Goal: Task Accomplishment & Management: Manage account settings

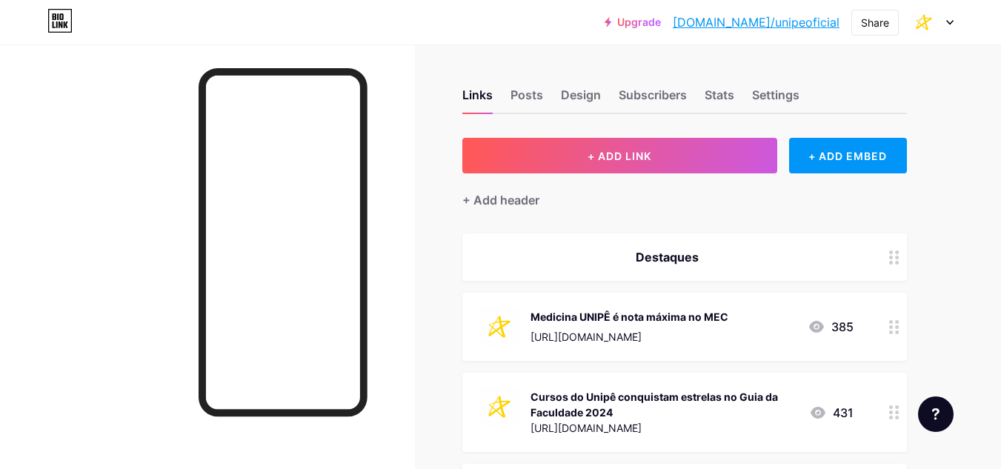
click at [949, 22] on icon at bounding box center [950, 23] width 6 height 4
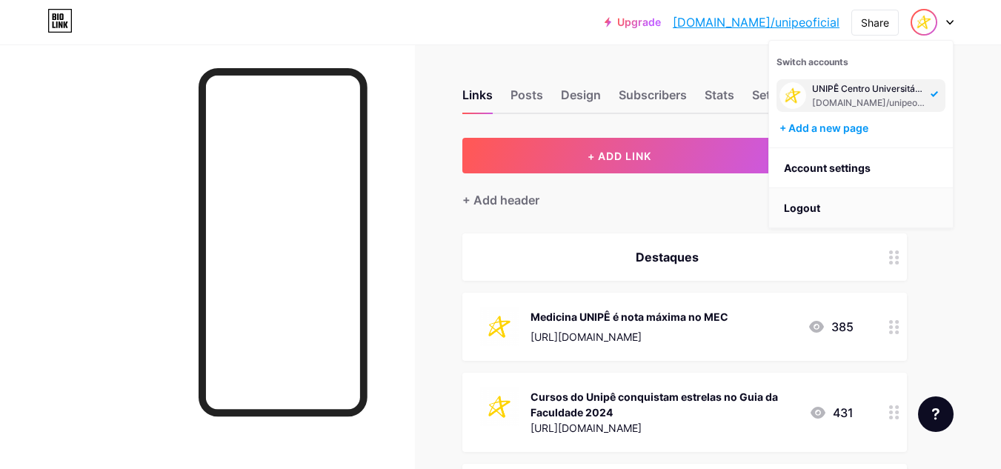
click at [840, 200] on li "Logout" at bounding box center [861, 208] width 184 height 40
click at [825, 215] on li "Logout" at bounding box center [861, 208] width 184 height 40
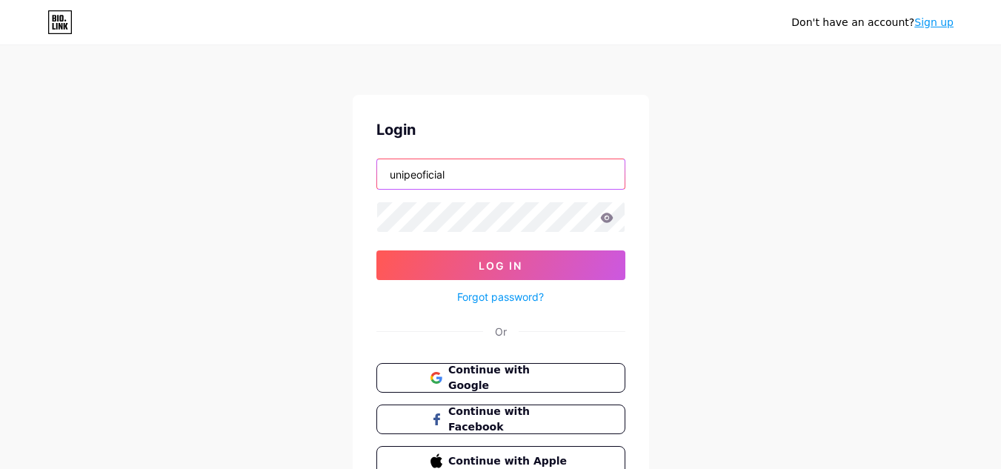
click at [475, 179] on input "unipeoficial" at bounding box center [501, 174] width 248 height 30
type input "[EMAIL_ADDRESS][DOMAIN_NAME]"
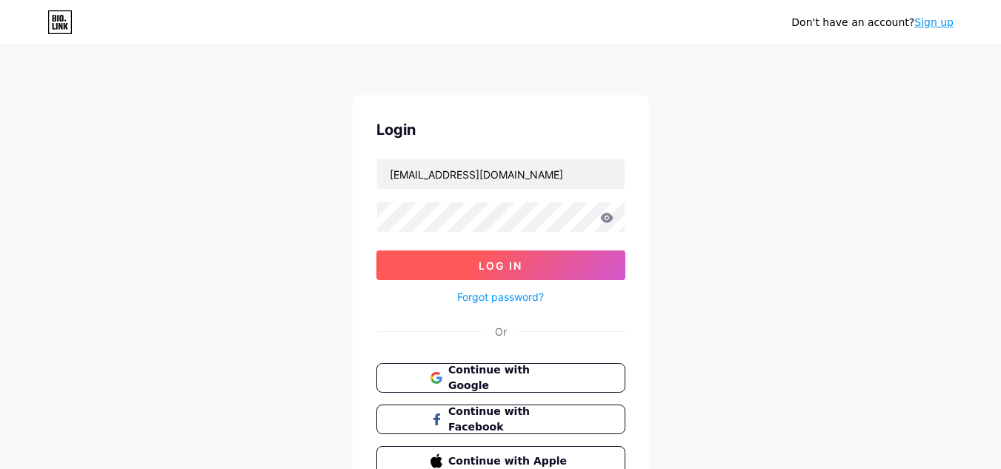
click at [593, 264] on button "Log In" at bounding box center [500, 265] width 249 height 30
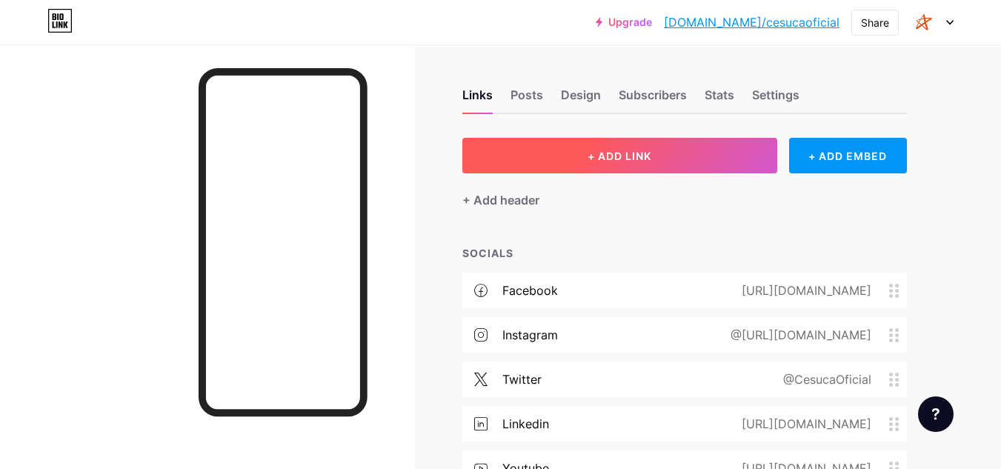
click at [625, 153] on span "+ ADD LINK" at bounding box center [620, 156] width 64 height 13
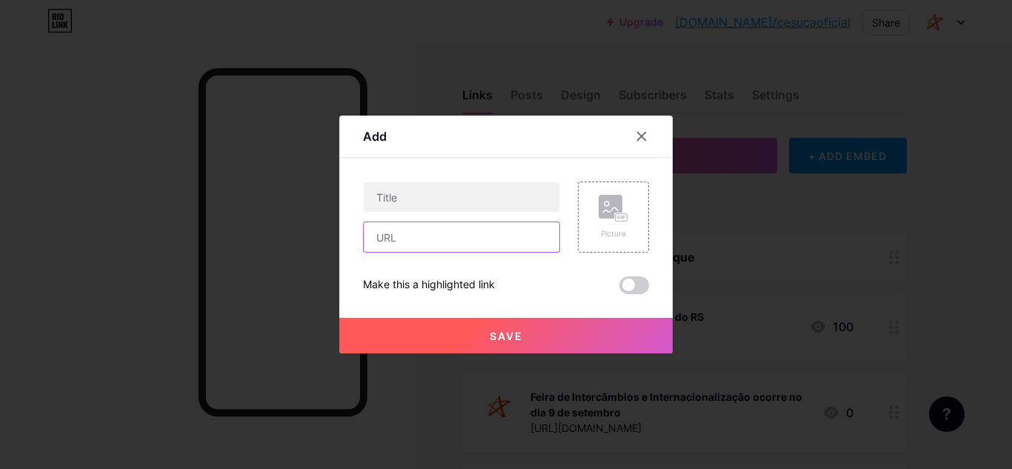
click at [482, 241] on input "text" at bounding box center [462, 237] width 196 height 30
paste input "[URL][DOMAIN_NAME]"
type input "[URL][DOMAIN_NAME]"
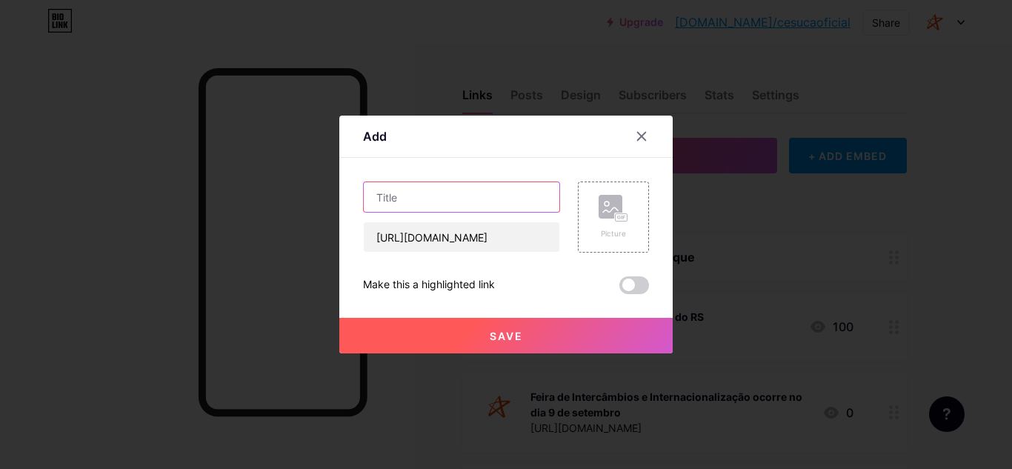
click at [459, 204] on input "text" at bounding box center [462, 197] width 196 height 30
paste input "VI Semana de Responsabilidade Social e ESG"
type input "Participe da VI Semana de Responsabilidade Social e ESG"
click at [662, 207] on div "Add Content YouTube Play YouTube video without leaving your page. ADD Vimeo Pla…" at bounding box center [505, 235] width 333 height 238
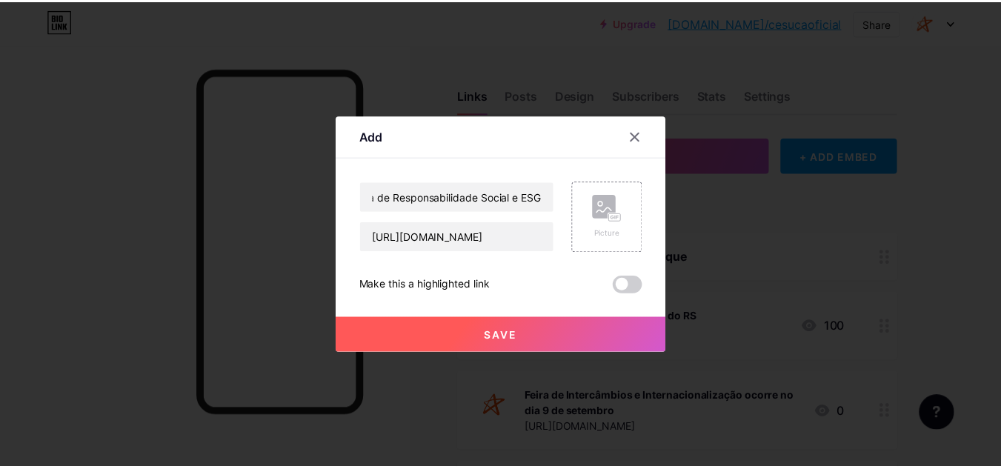
scroll to position [0, 0]
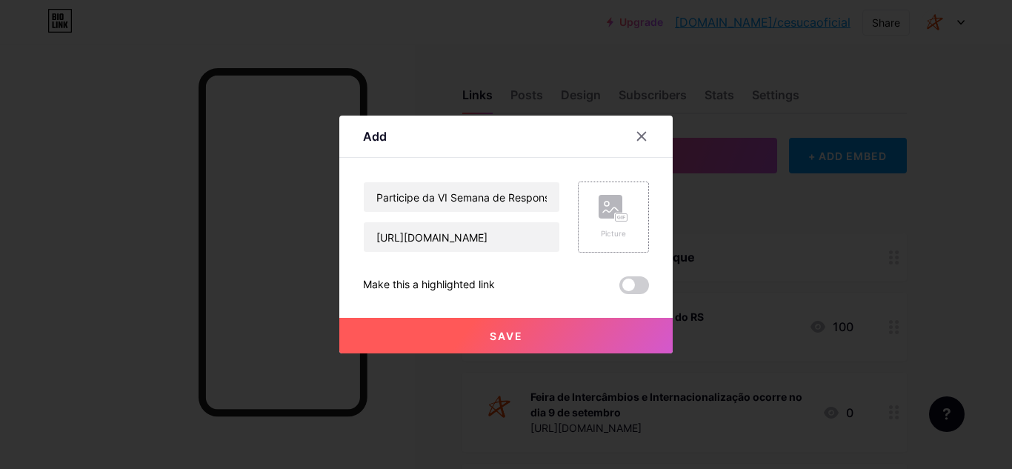
click at [634, 207] on div "Picture" at bounding box center [613, 217] width 71 height 71
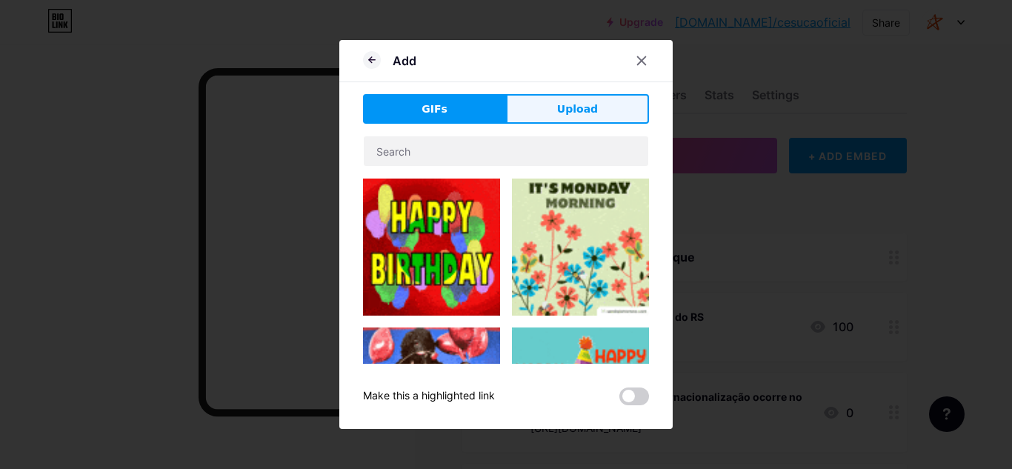
click at [607, 106] on button "Upload" at bounding box center [577, 109] width 143 height 30
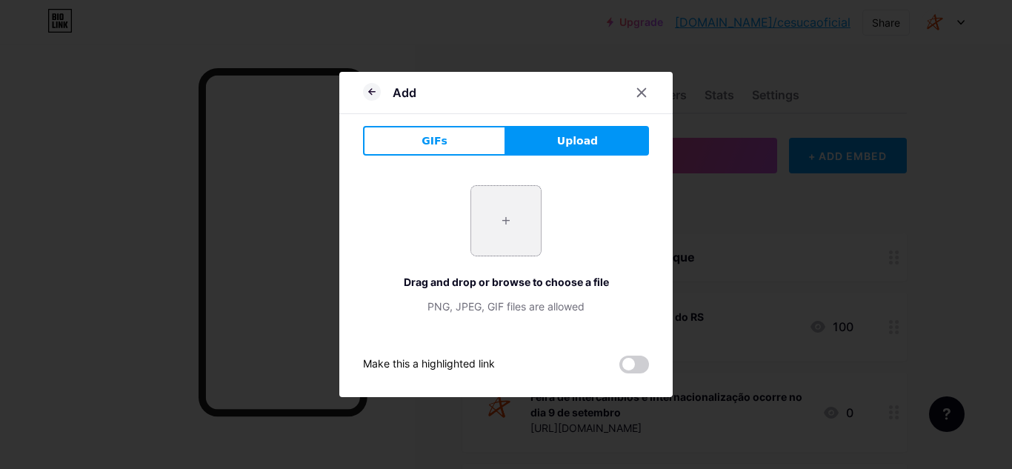
click at [509, 210] on input "file" at bounding box center [506, 221] width 70 height 70
type input "C:\fakepath\braz cubas_ cesuca.png"
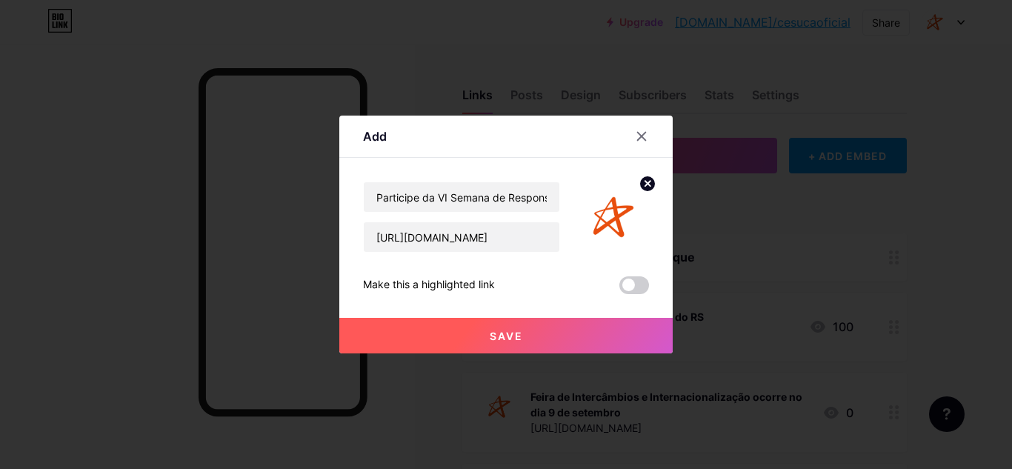
click at [552, 348] on button "Save" at bounding box center [505, 336] width 333 height 36
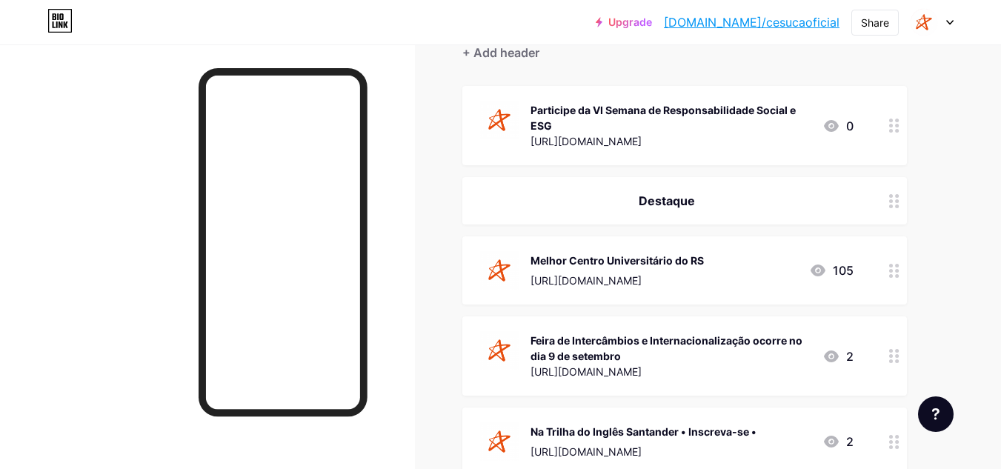
scroll to position [148, 0]
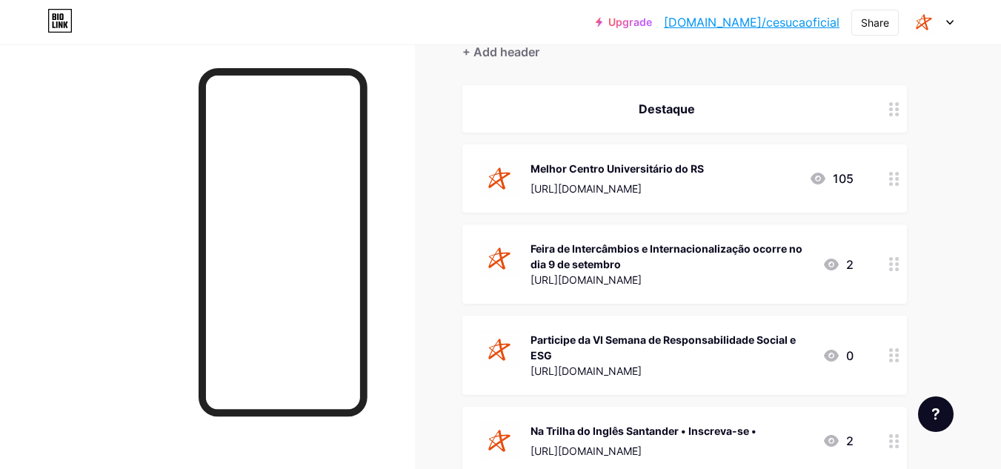
click at [699, 270] on div "Feira de Intercâmbios e Internacionalização ocorre no dia 9 de setembro" at bounding box center [671, 256] width 280 height 31
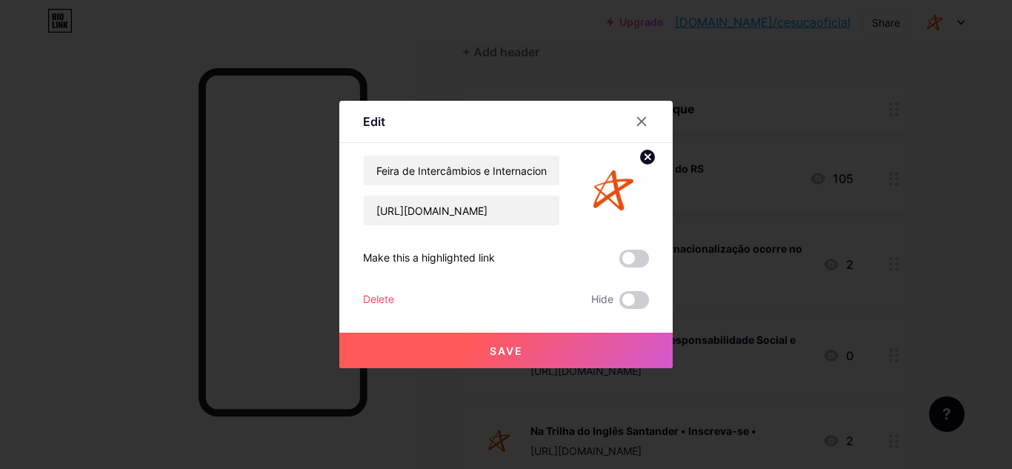
click at [385, 299] on div "Delete" at bounding box center [378, 300] width 31 height 18
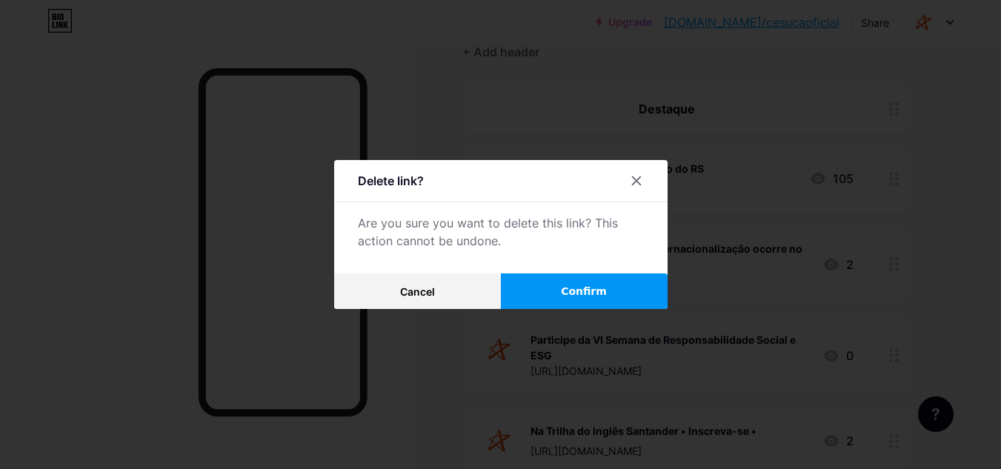
click at [547, 290] on button "Confirm" at bounding box center [584, 291] width 167 height 36
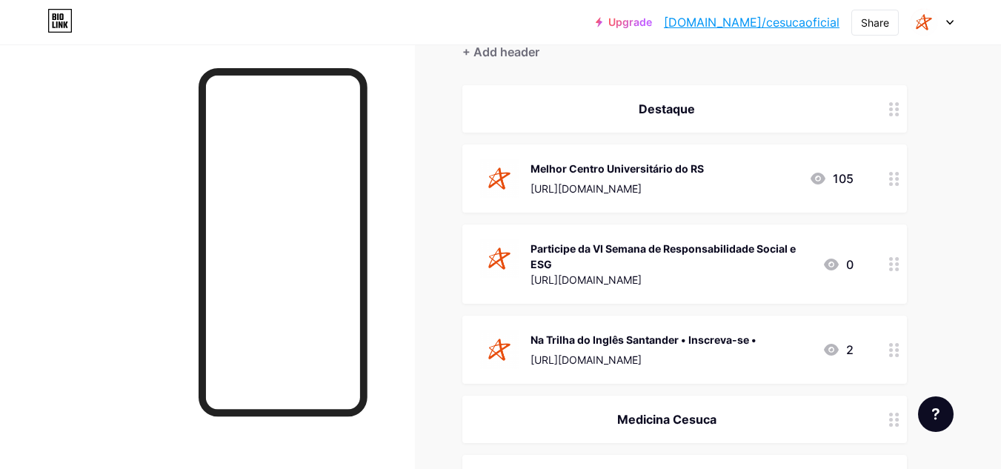
click at [764, 439] on div "Medicina Cesuca" at bounding box center [684, 419] width 445 height 47
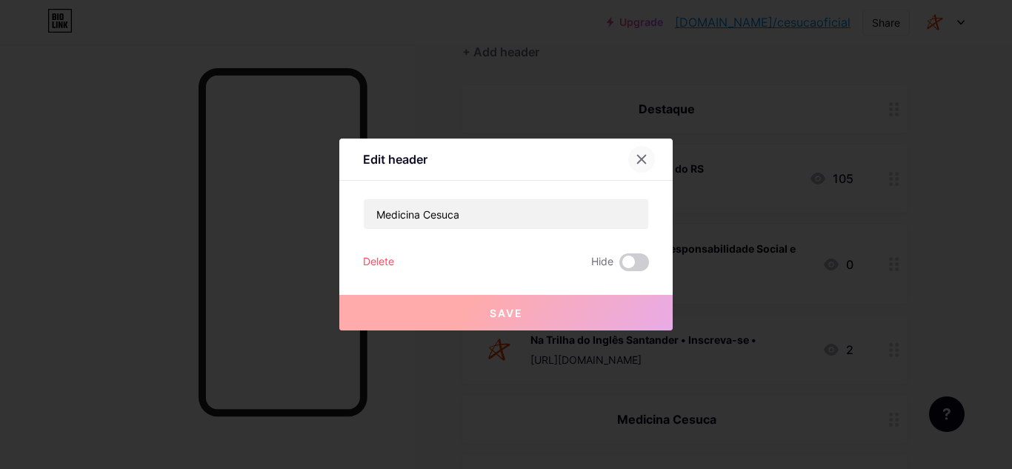
click at [642, 153] on div at bounding box center [641, 159] width 27 height 27
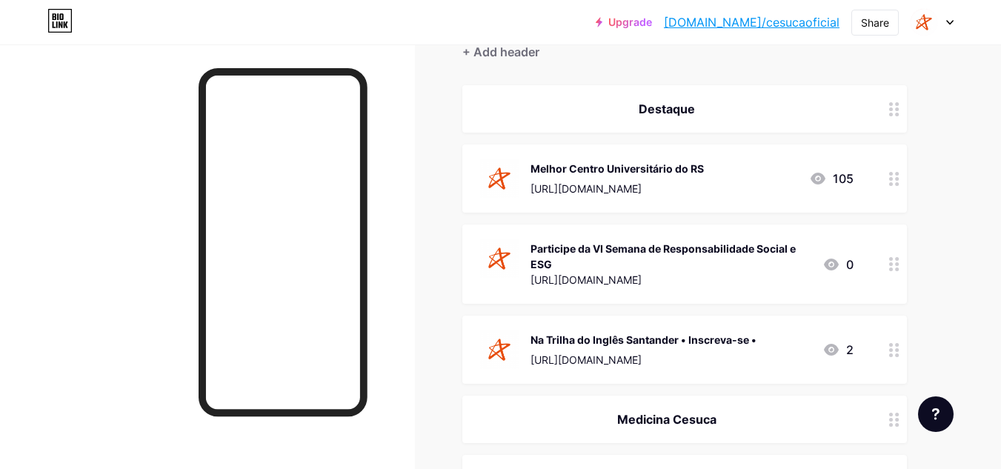
click at [949, 21] on icon at bounding box center [949, 22] width 7 height 5
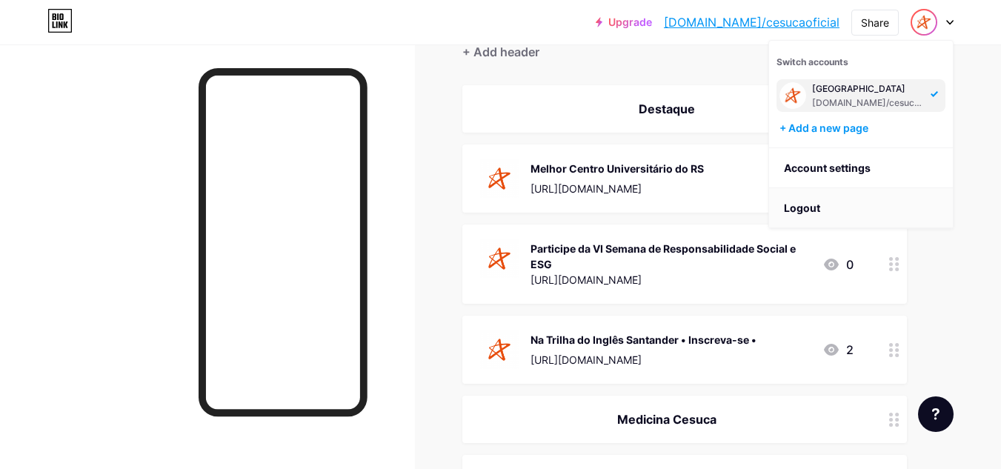
click at [848, 213] on li "Logout" at bounding box center [861, 208] width 184 height 40
